Goal: Find specific page/section: Find specific page/section

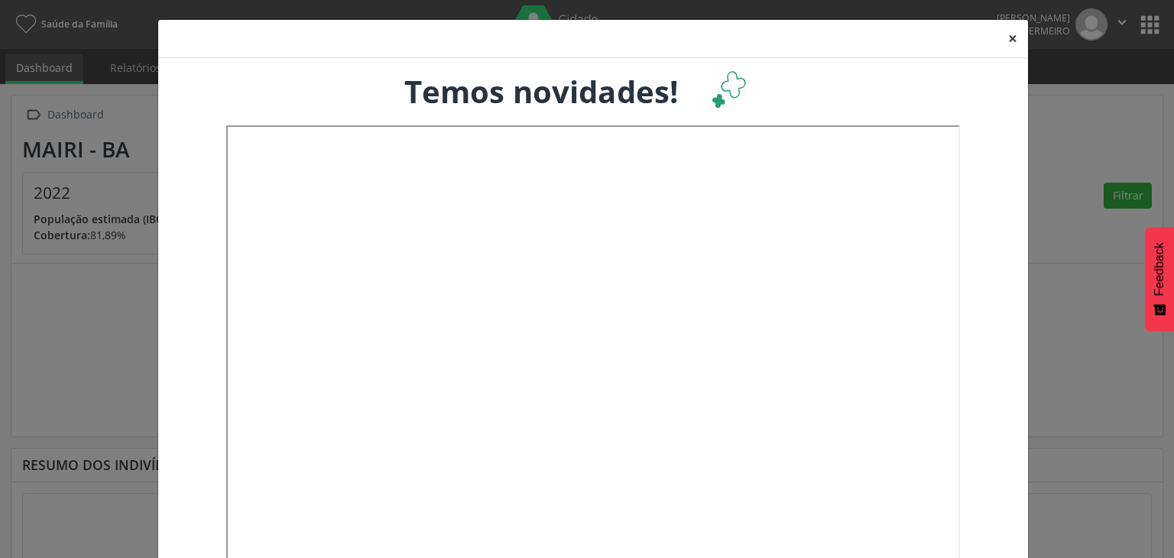
click at [1014, 35] on button "×" at bounding box center [1012, 38] width 31 height 37
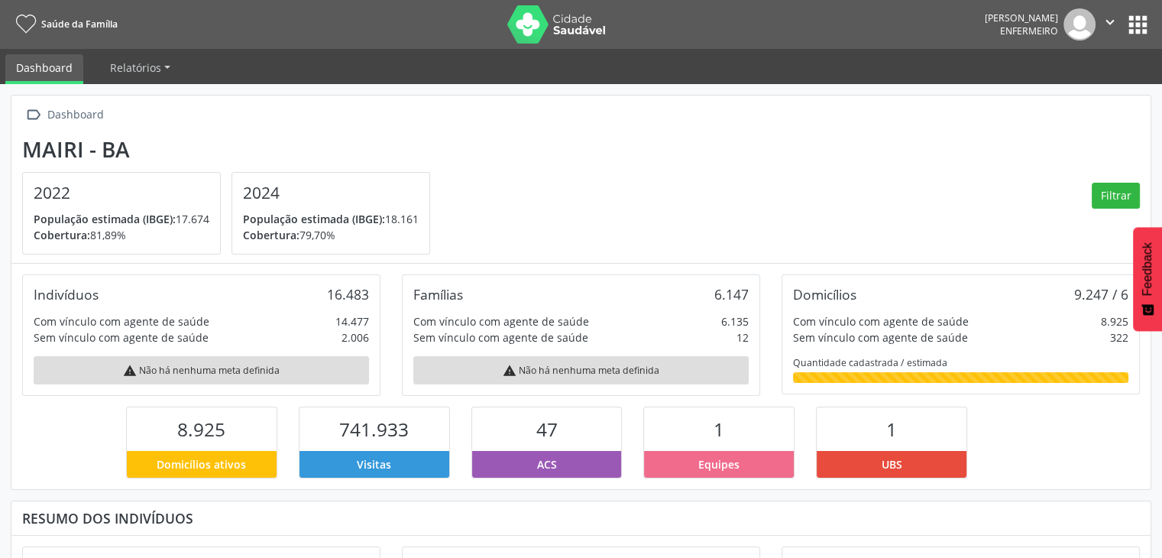
click at [1150, 22] on button "apps" at bounding box center [1138, 24] width 27 height 27
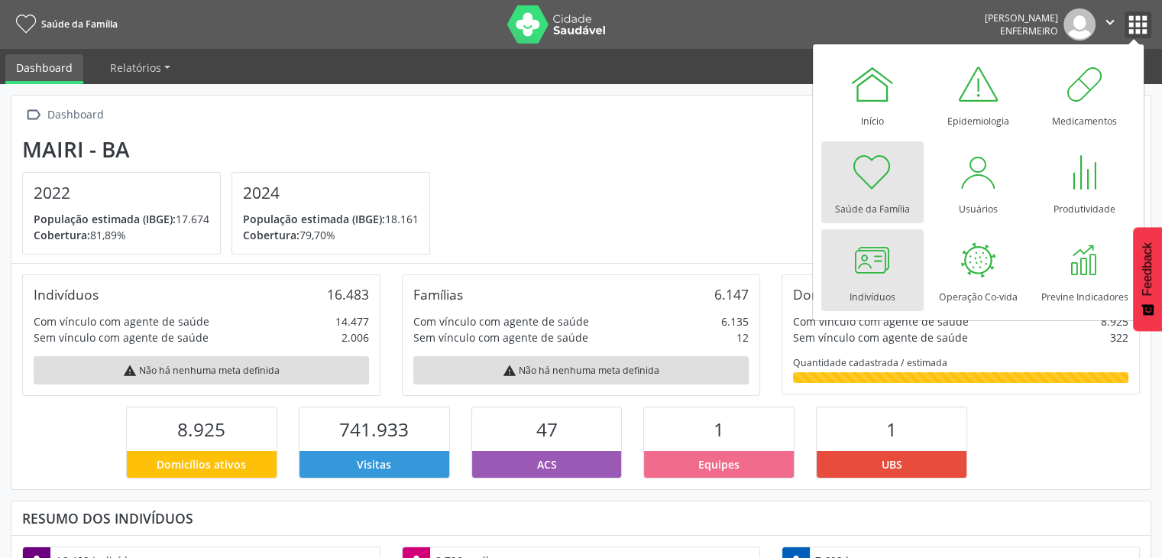
scroll to position [251, 380]
click at [838, 256] on link "Indivíduos" at bounding box center [873, 270] width 102 height 82
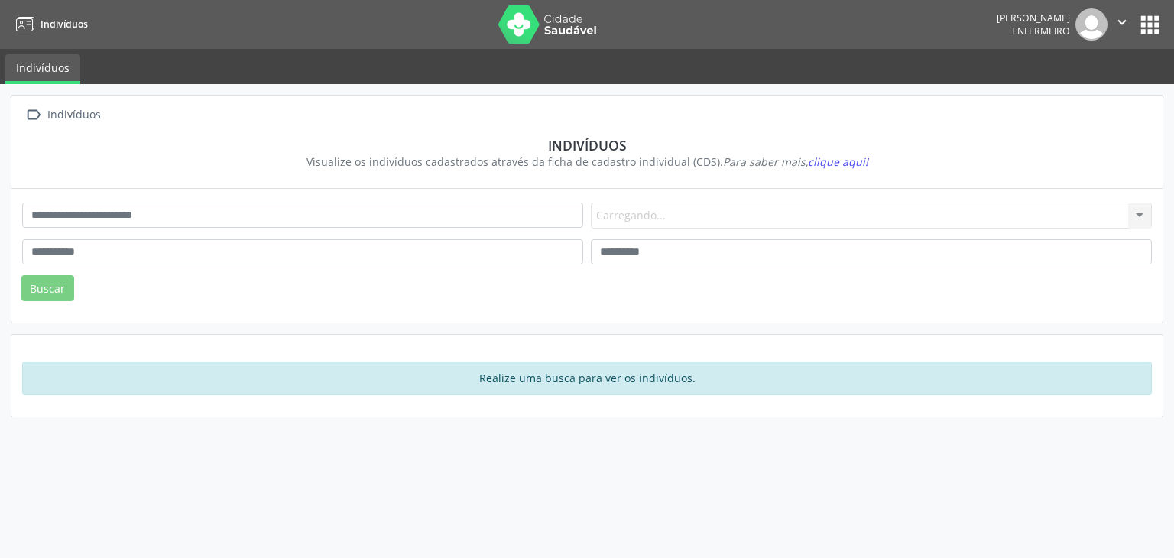
click at [507, 93] on div " Indivíduos Indivíduos Visualize os indivíduos cadastrados através da ficha de…" at bounding box center [587, 321] width 1174 height 474
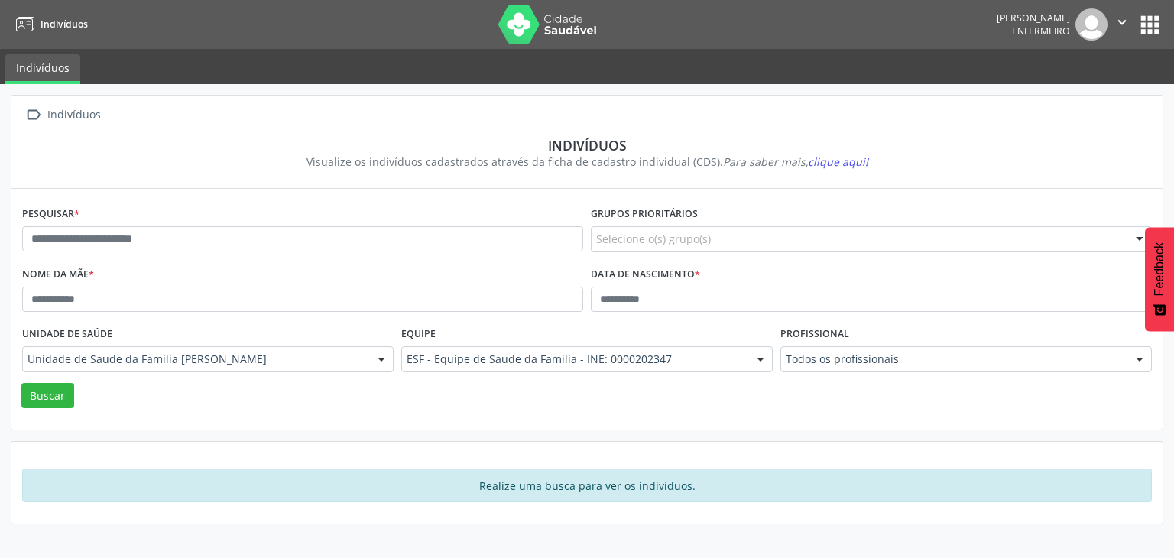
click at [52, 25] on span "Indivíduos" at bounding box center [64, 24] width 47 height 13
click at [547, 28] on img at bounding box center [547, 24] width 99 height 38
